Goal: Information Seeking & Learning: Check status

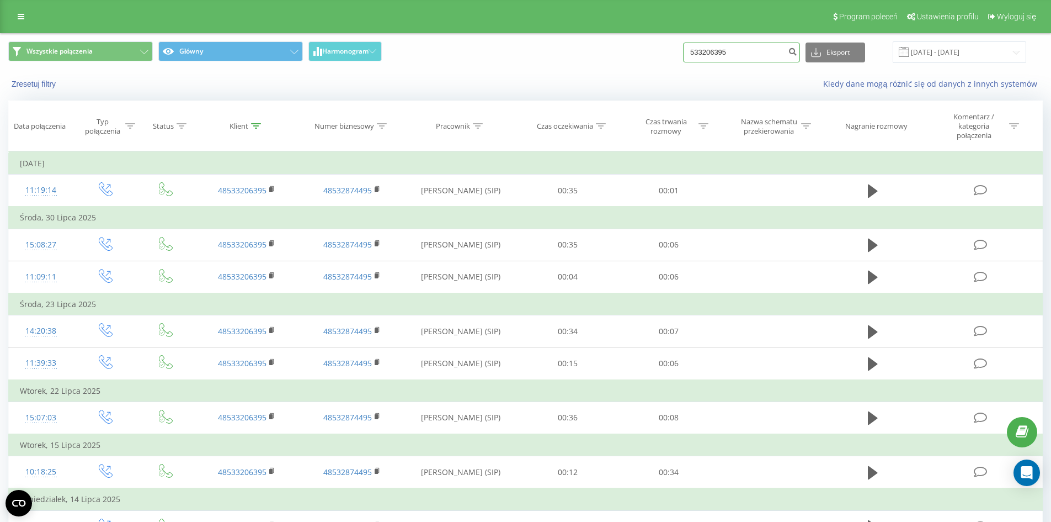
drag, startPoint x: 756, startPoint y: 55, endPoint x: 635, endPoint y: 52, distance: 120.9
click at [635, 52] on div "Wszystkie połączenia Główny Harmonogram 533206395 Eksport .csv .xls .xlsx [DATE…" at bounding box center [525, 52] width 1035 height 22
paste input "73540627"
type input "735406275"
click at [797, 54] on icon "submit" at bounding box center [792, 50] width 9 height 7
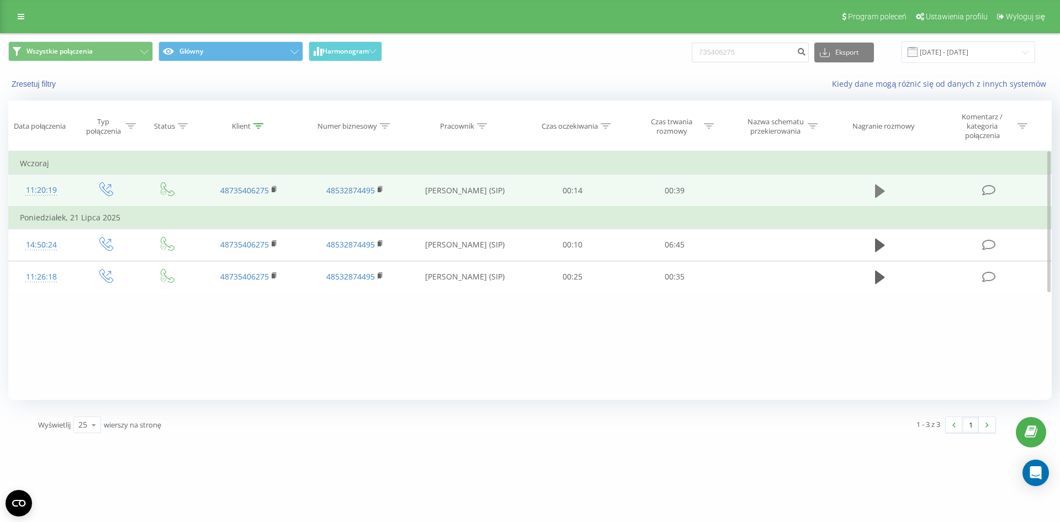
click at [881, 188] on icon at bounding box center [880, 190] width 10 height 13
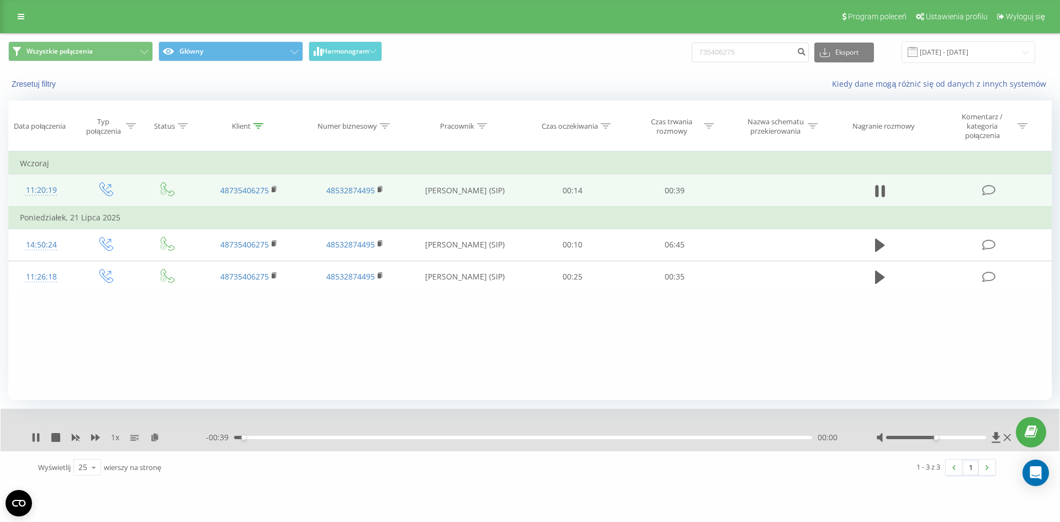
click at [379, 440] on div "- 00:39 00:00 00:00" at bounding box center [527, 437] width 642 height 11
click at [386, 439] on div "- 00:38 00:01 00:01" at bounding box center [527, 437] width 642 height 11
click at [389, 437] on div "00:01" at bounding box center [523, 436] width 578 height 3
click at [426, 437] on div "00:13" at bounding box center [523, 436] width 578 height 3
click at [453, 437] on div "00:15" at bounding box center [523, 436] width 578 height 3
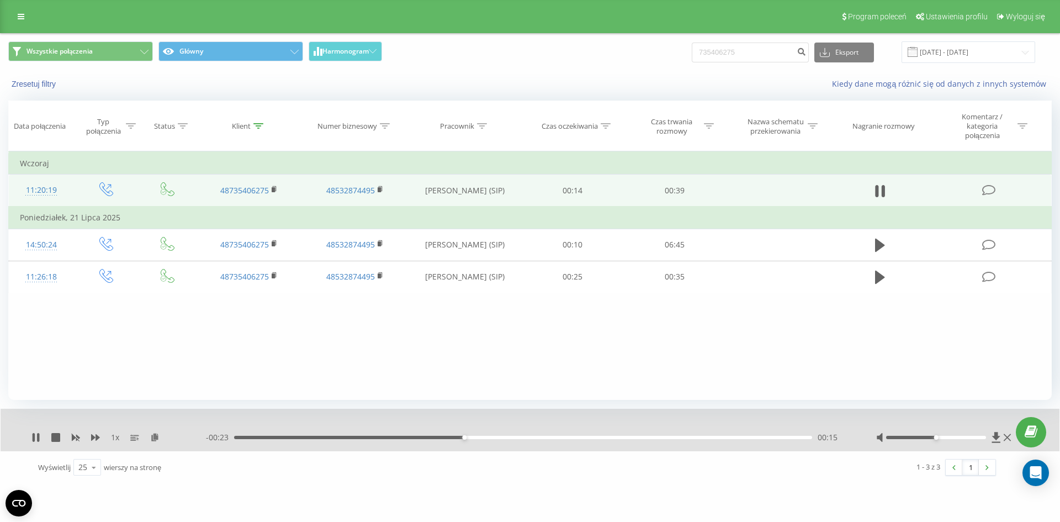
click at [496, 437] on div "00:15" at bounding box center [523, 436] width 578 height 3
click at [658, 438] on div "00:25" at bounding box center [523, 436] width 578 height 3
click at [36, 439] on icon at bounding box center [35, 437] width 9 height 9
click at [36, 439] on icon at bounding box center [36, 437] width 7 height 9
click at [36, 438] on icon at bounding box center [35, 437] width 9 height 9
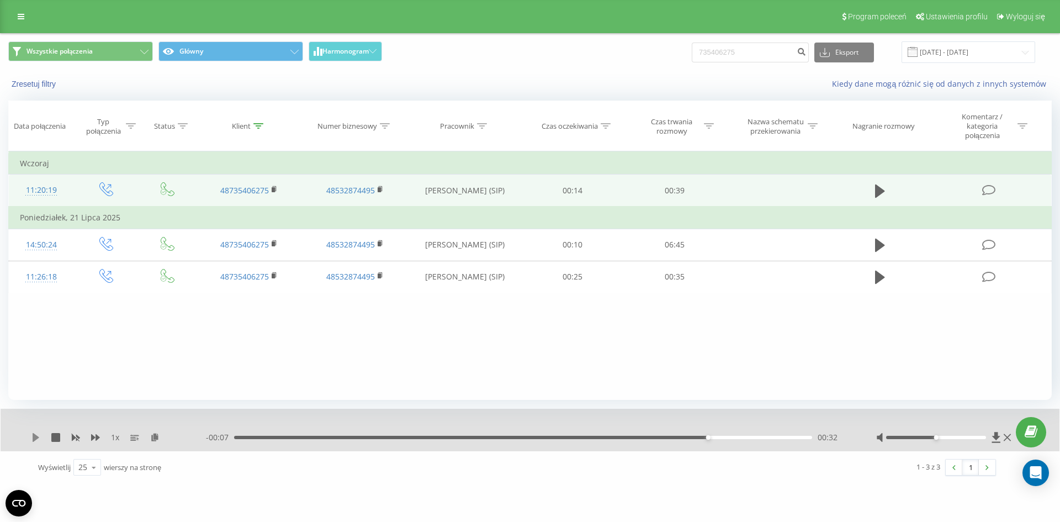
click at [38, 437] on icon at bounding box center [36, 437] width 7 height 9
click at [35, 440] on icon at bounding box center [34, 437] width 2 height 9
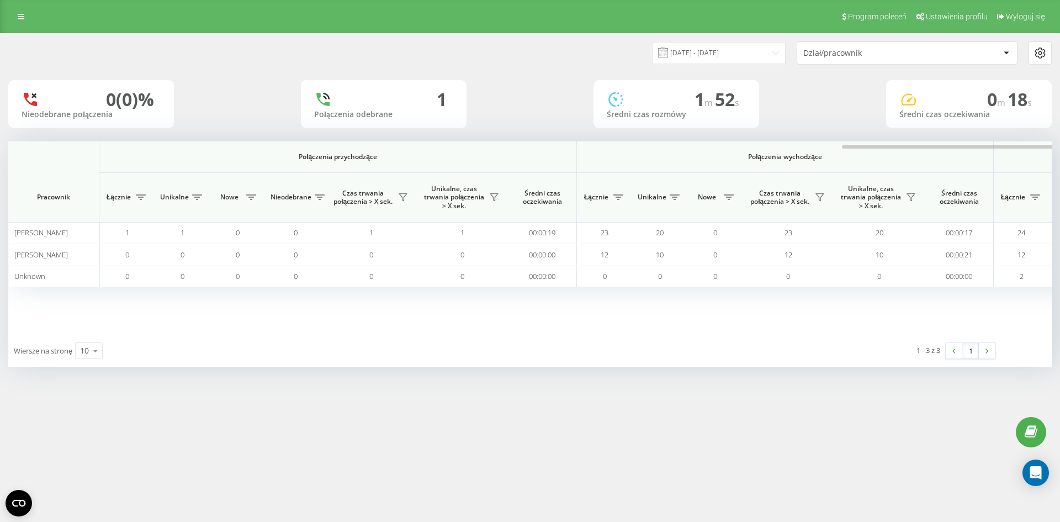
scroll to position [0, 497]
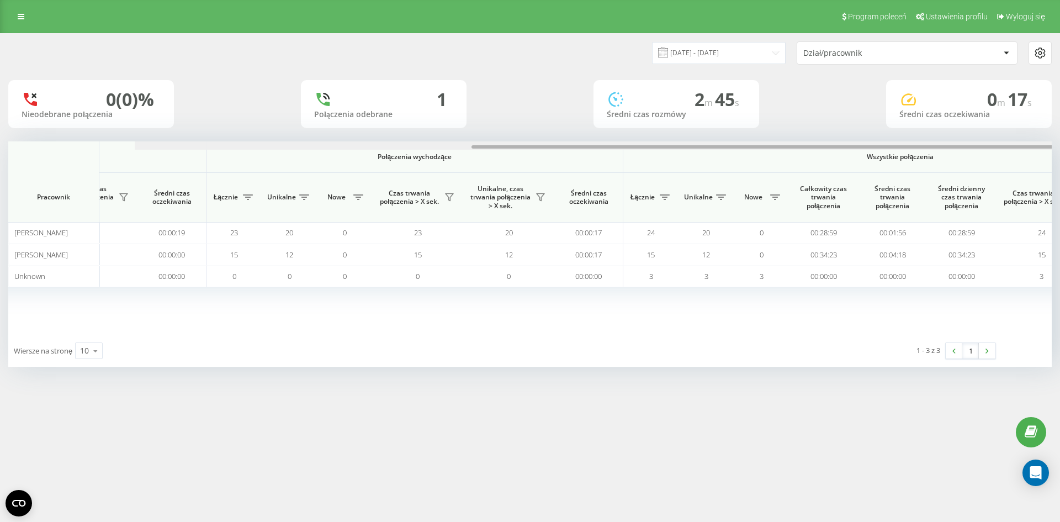
scroll to position [0, 497]
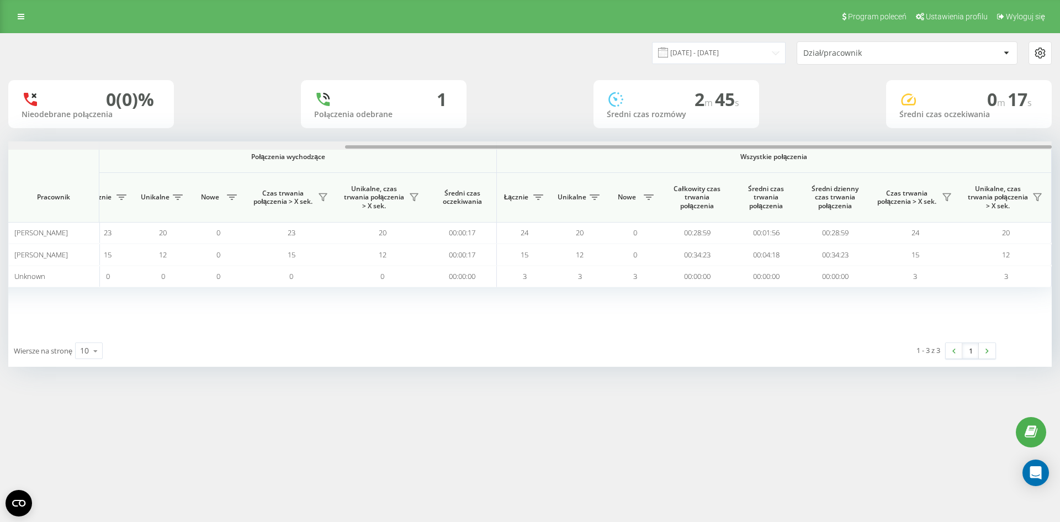
drag, startPoint x: 0, startPoint y: 0, endPoint x: 1059, endPoint y: 141, distance: 1068.3
click at [1059, 141] on div "21.08.2025 - 21.08.2025 Dział/pracownik 0 (0)% Nieodebrane połączenia 1 Połącze…" at bounding box center [530, 210] width 1060 height 355
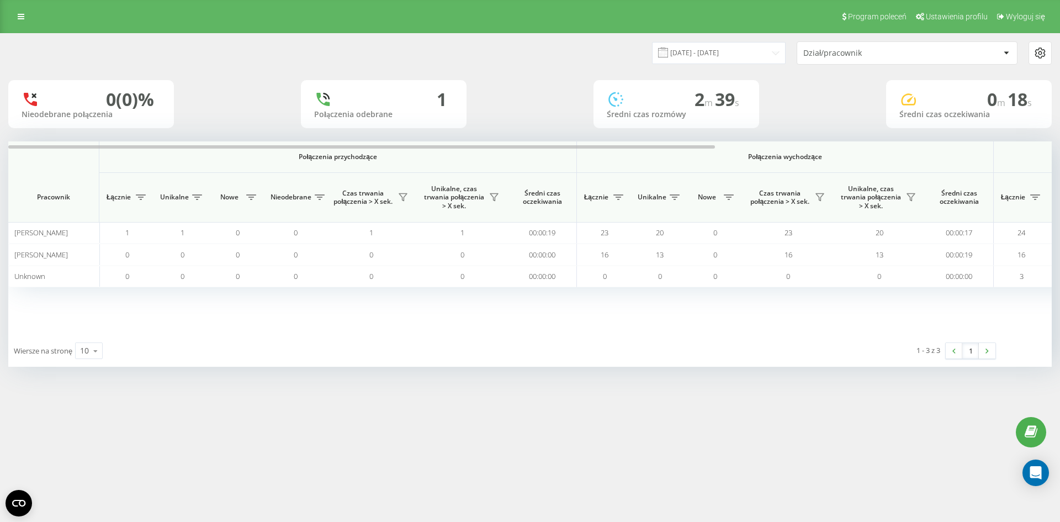
drag, startPoint x: 0, startPoint y: 0, endPoint x: 364, endPoint y: 139, distance: 389.9
click at [365, 139] on div "[DATE] - [DATE] Dział/pracownik 0 (0)% Nieodebrane połączenia 1 Połączenia odeb…" at bounding box center [529, 200] width 1043 height 333
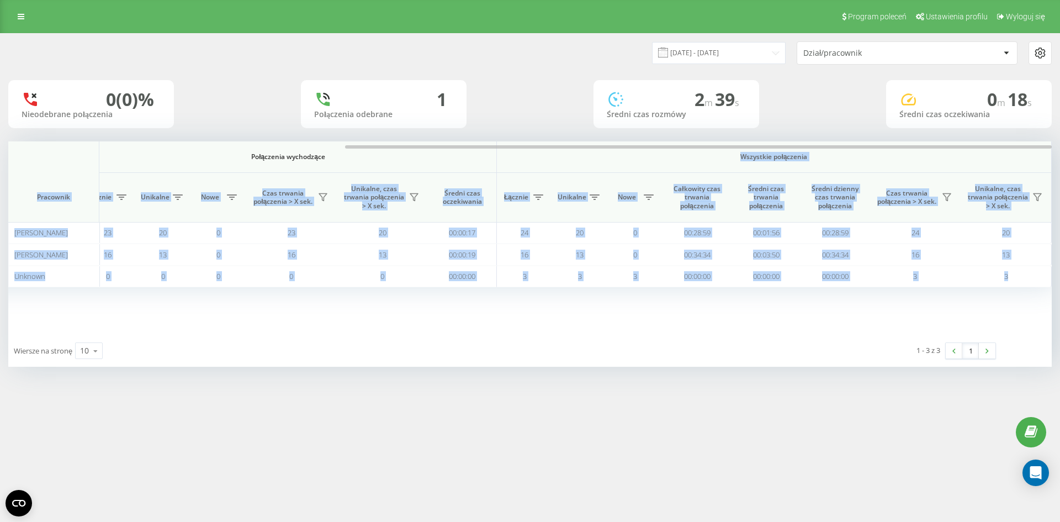
drag, startPoint x: 358, startPoint y: 143, endPoint x: 451, endPoint y: 151, distance: 94.1
click at [451, 151] on div "Połączenia przychodzące Połączenia wychodzące Wszystkie połączenia Pracownik Łą…" at bounding box center [529, 237] width 1043 height 193
click at [766, 129] on div "21.08.2025 - 21.08.2025 Dział/pracownik 0 (0)% Nieodebrane połączenia 1 Połącze…" at bounding box center [529, 200] width 1043 height 333
